Goal: Information Seeking & Learning: Learn about a topic

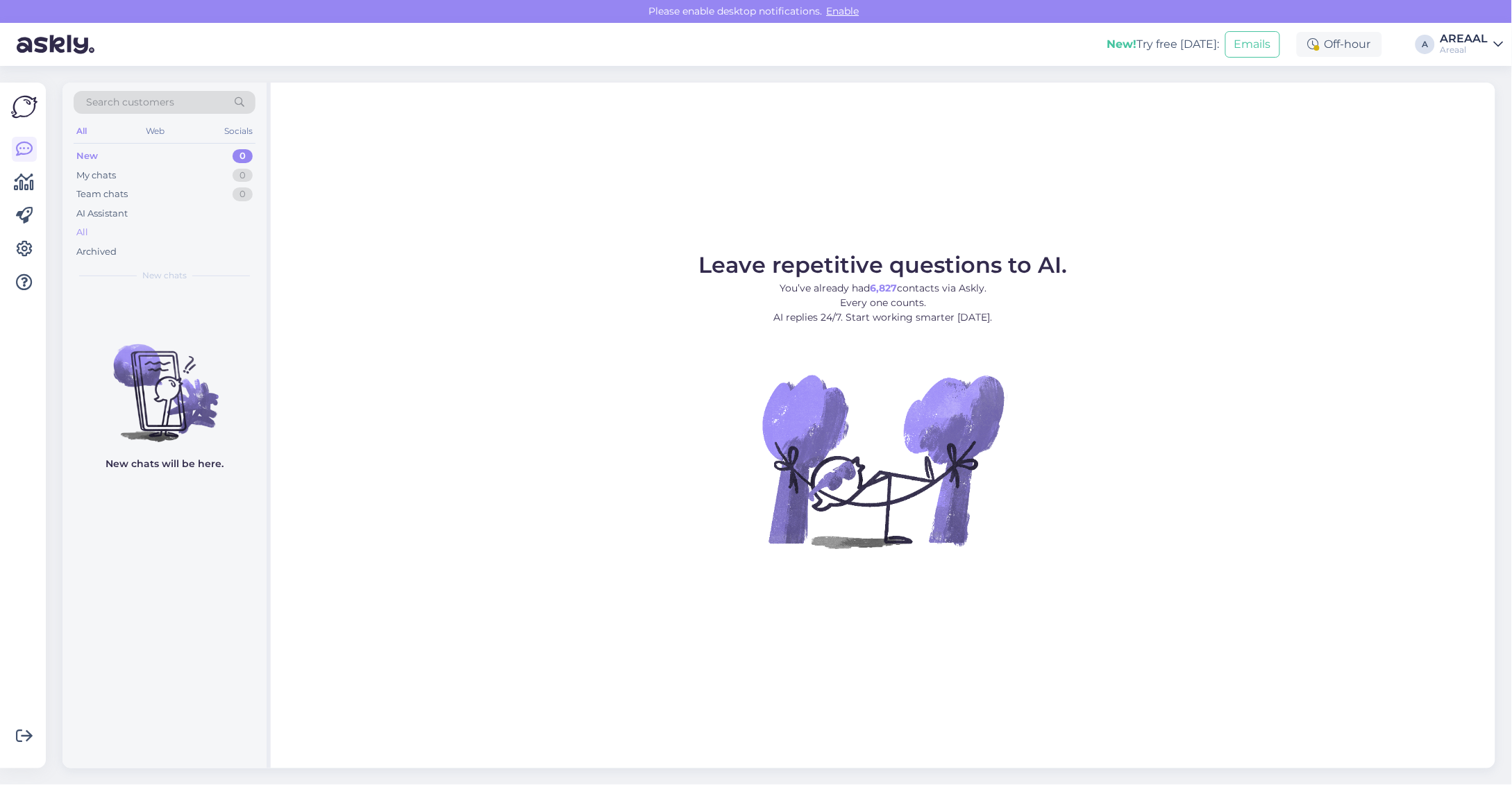
click at [221, 226] on div "All" at bounding box center [164, 232] width 182 height 19
click at [132, 235] on div "All" at bounding box center [164, 232] width 182 height 19
click at [168, 232] on div "All" at bounding box center [164, 232] width 182 height 19
click at [139, 230] on div "All" at bounding box center [164, 232] width 182 height 19
click at [139, 233] on div "All" at bounding box center [164, 232] width 182 height 19
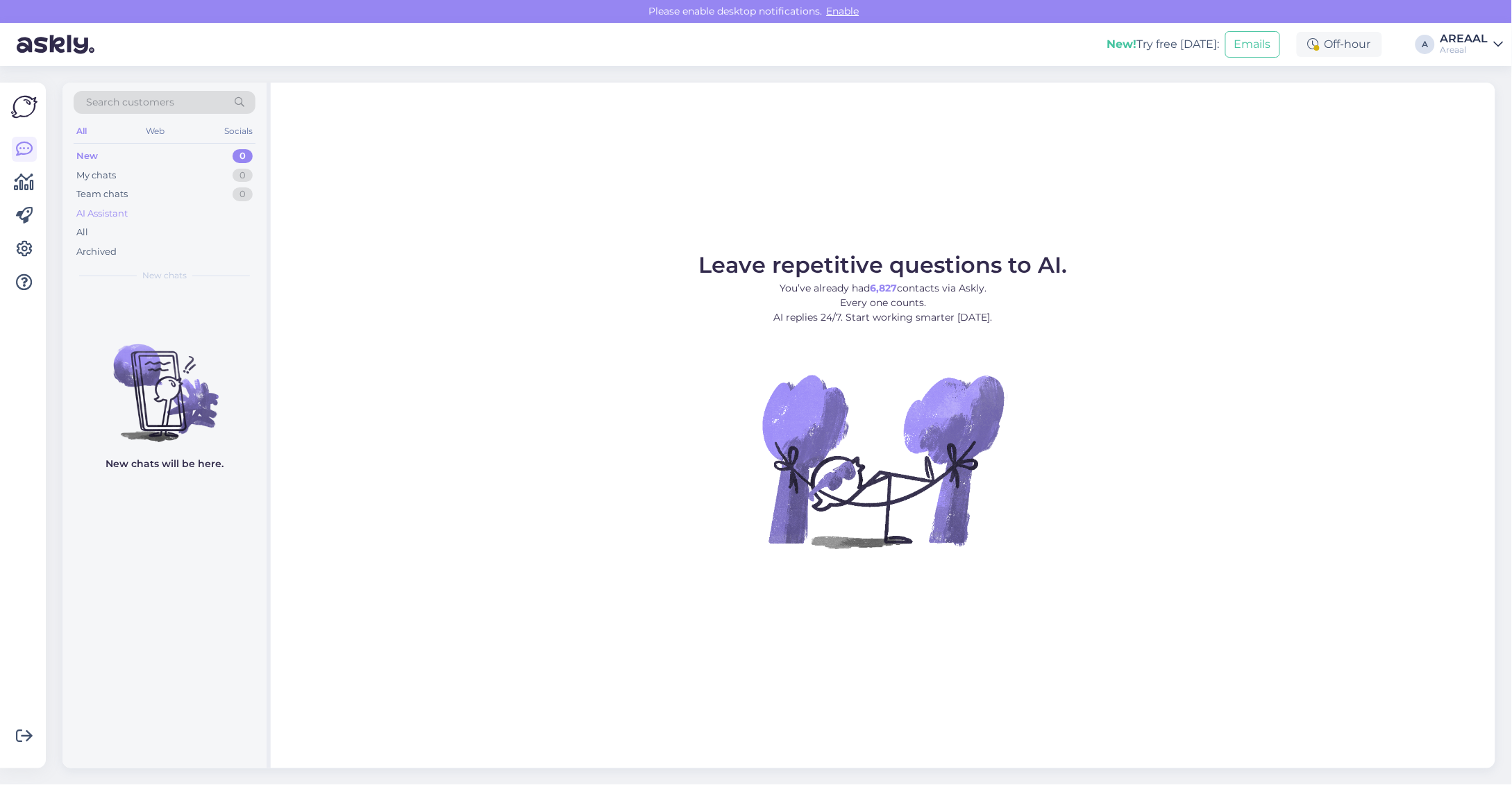
click at [110, 221] on div "AI Assistant" at bounding box center [164, 213] width 182 height 19
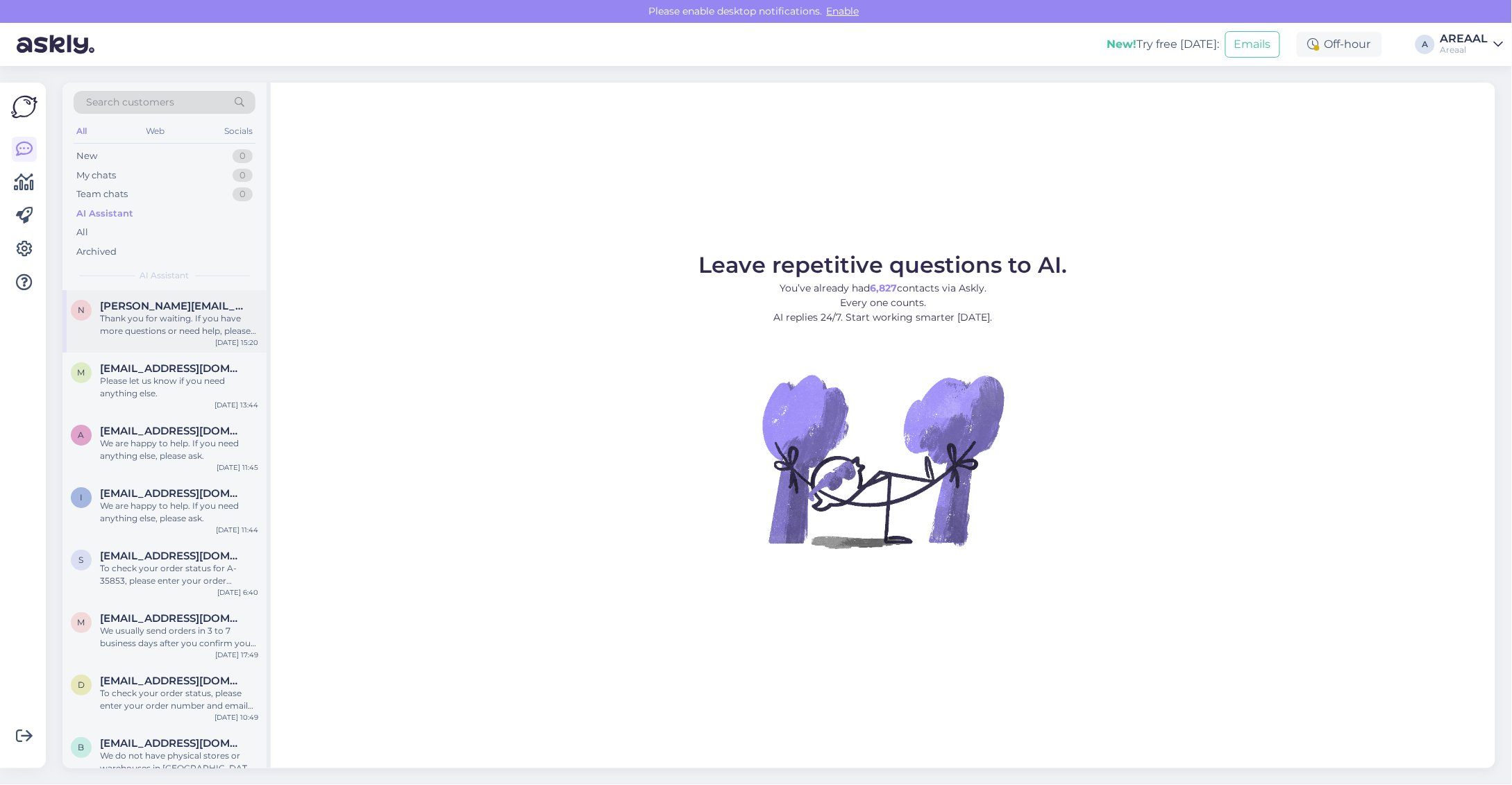
click at [143, 316] on div "Thank you for waiting. If you have more questions or need help, please ask us." at bounding box center [179, 325] width 159 height 25
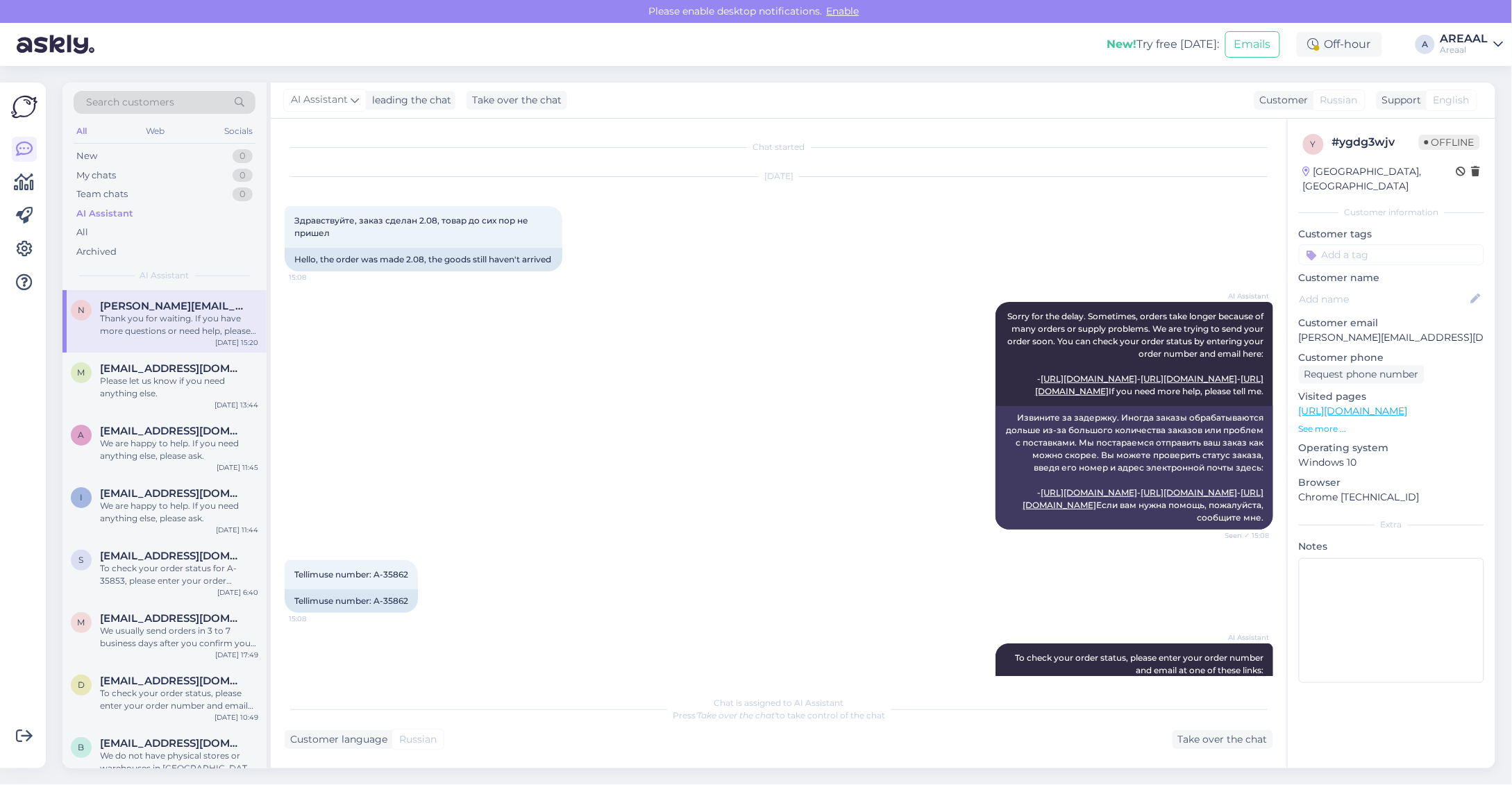
click at [143, 221] on div "AI Assistant" at bounding box center [164, 213] width 182 height 19
click at [141, 230] on div "All" at bounding box center [164, 232] width 182 height 19
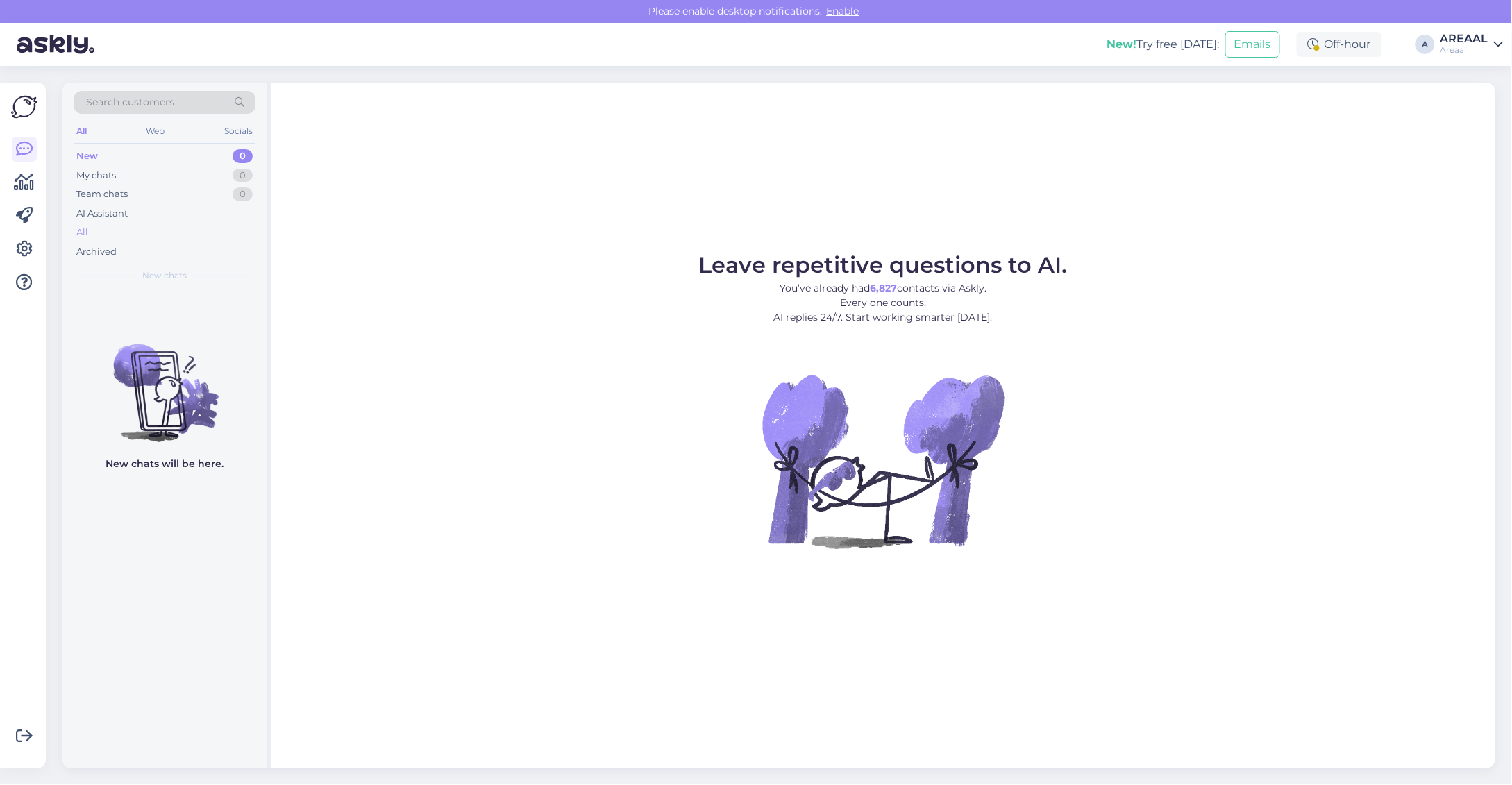
click at [165, 235] on div "All" at bounding box center [164, 232] width 182 height 19
